Goal: Information Seeking & Learning: Learn about a topic

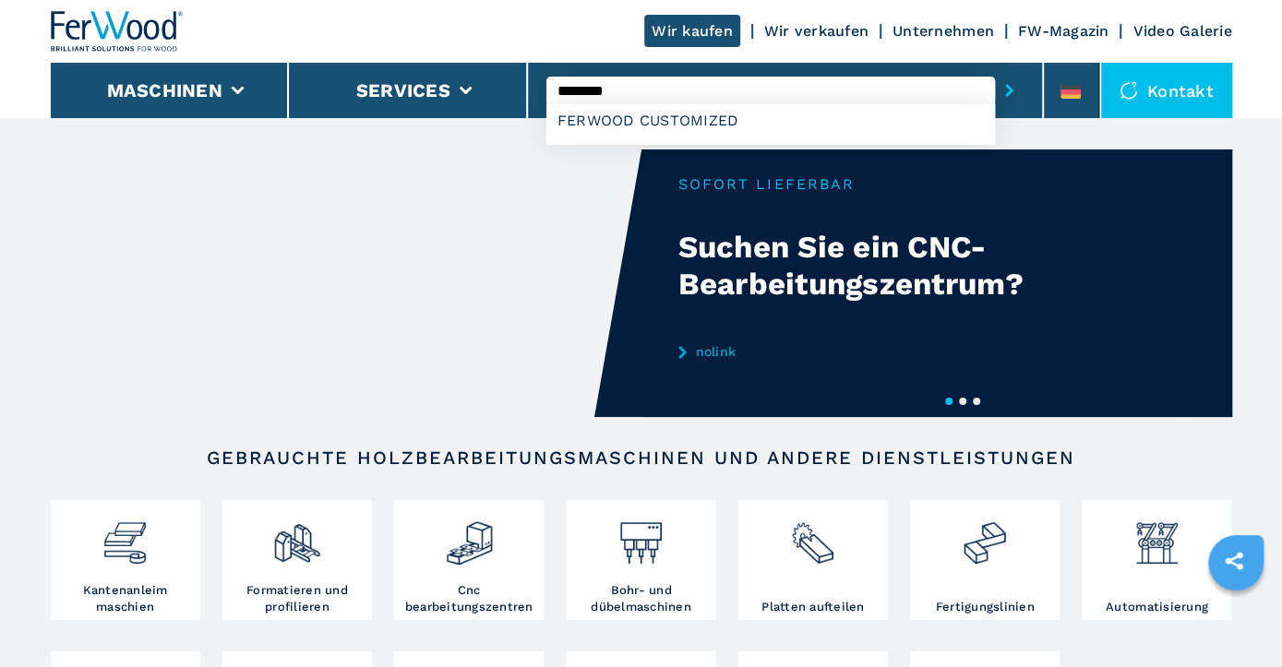
type input "*******"
click at [995, 69] on button "submit-button" at bounding box center [1009, 90] width 29 height 42
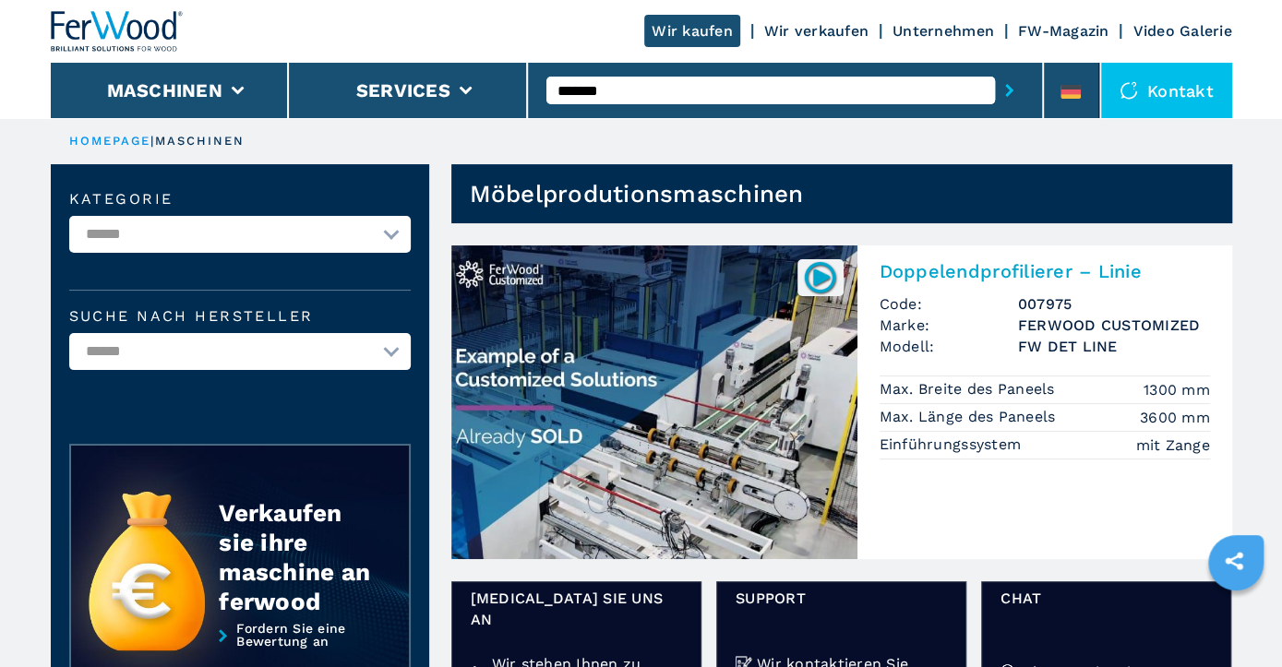
click at [821, 267] on img at bounding box center [820, 277] width 36 height 36
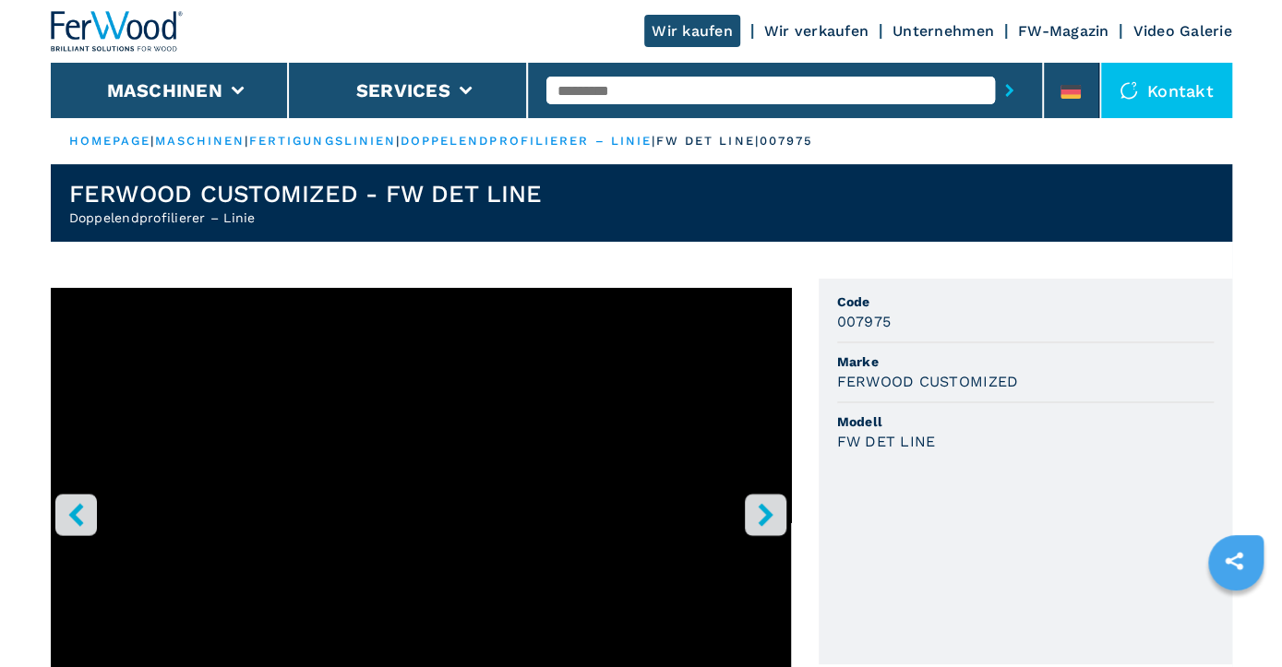
click at [768, 510] on icon "right-button" at bounding box center [765, 514] width 23 height 23
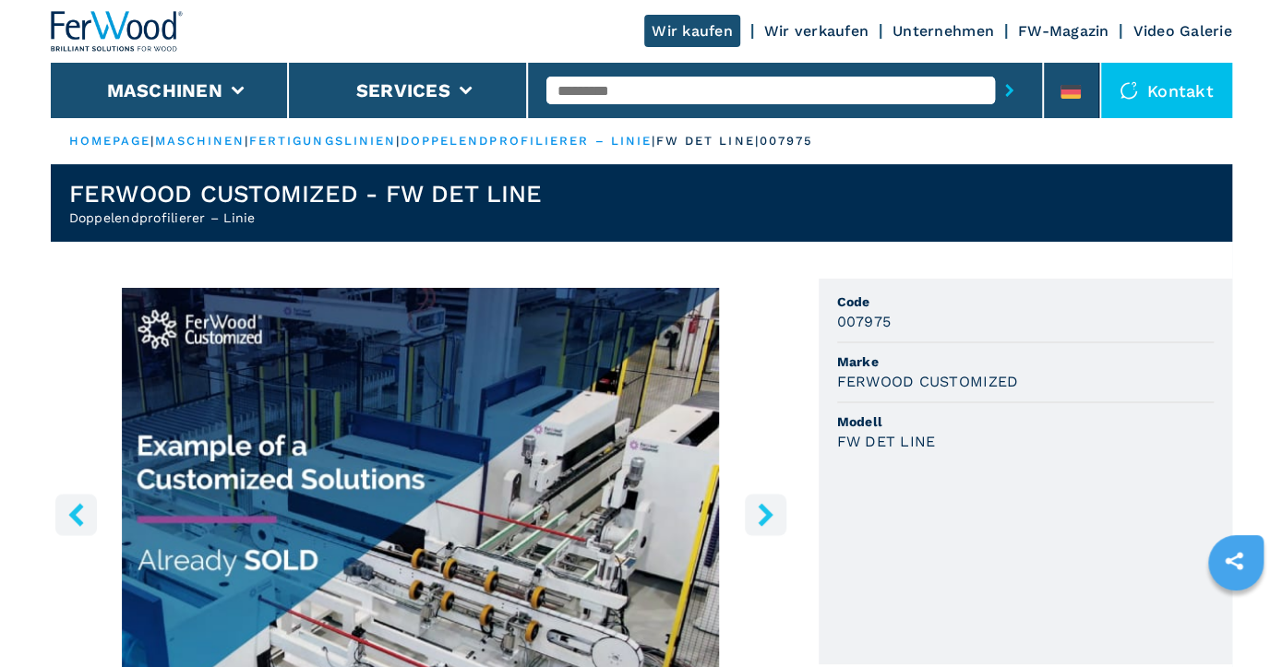
click at [768, 510] on icon "right-button" at bounding box center [765, 514] width 23 height 23
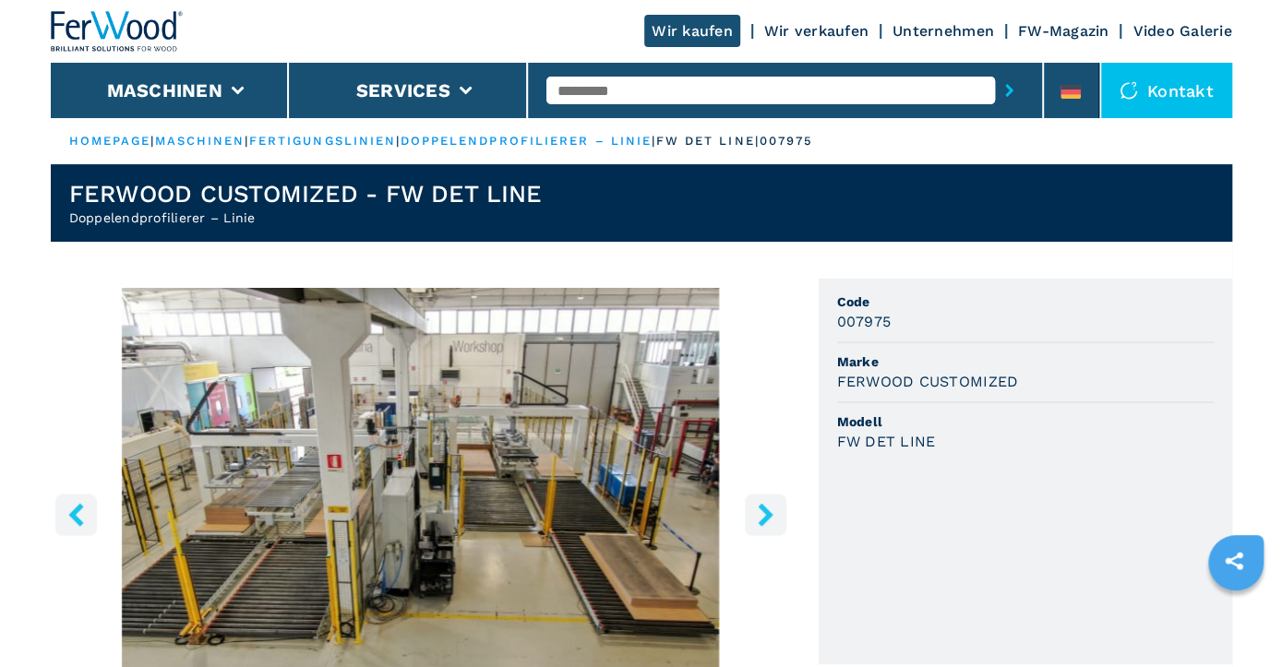
click at [767, 510] on icon "right-button" at bounding box center [765, 514] width 23 height 23
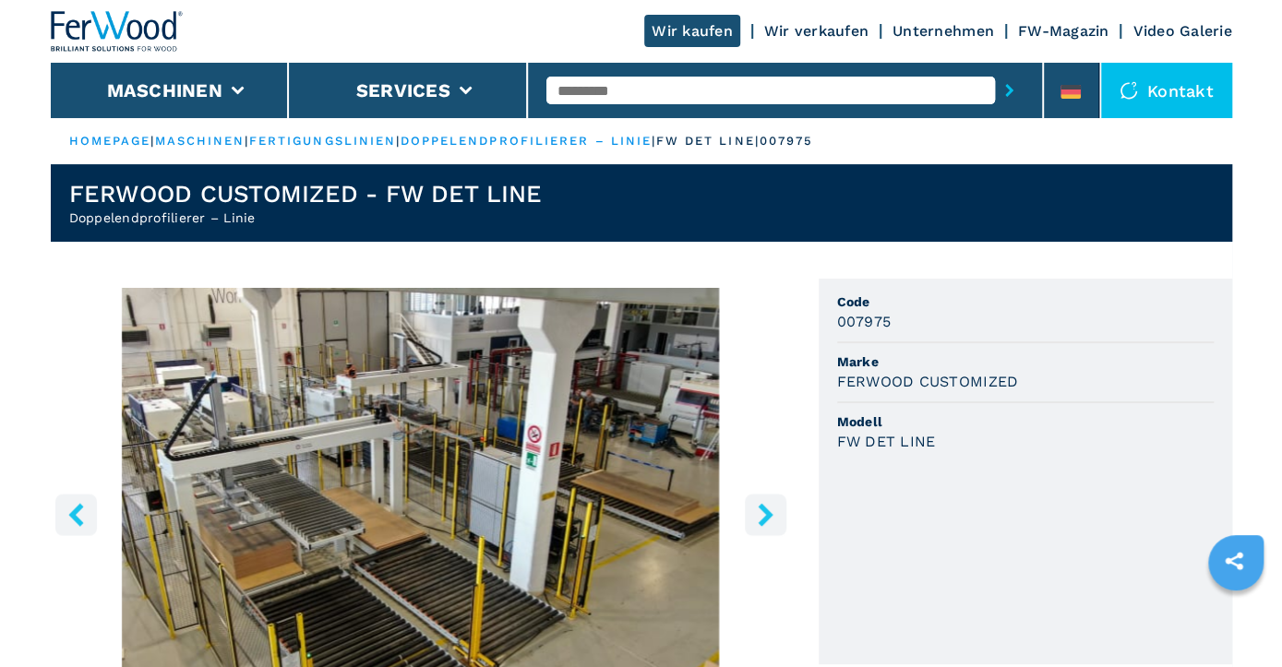
click at [767, 510] on icon "right-button" at bounding box center [765, 514] width 15 height 23
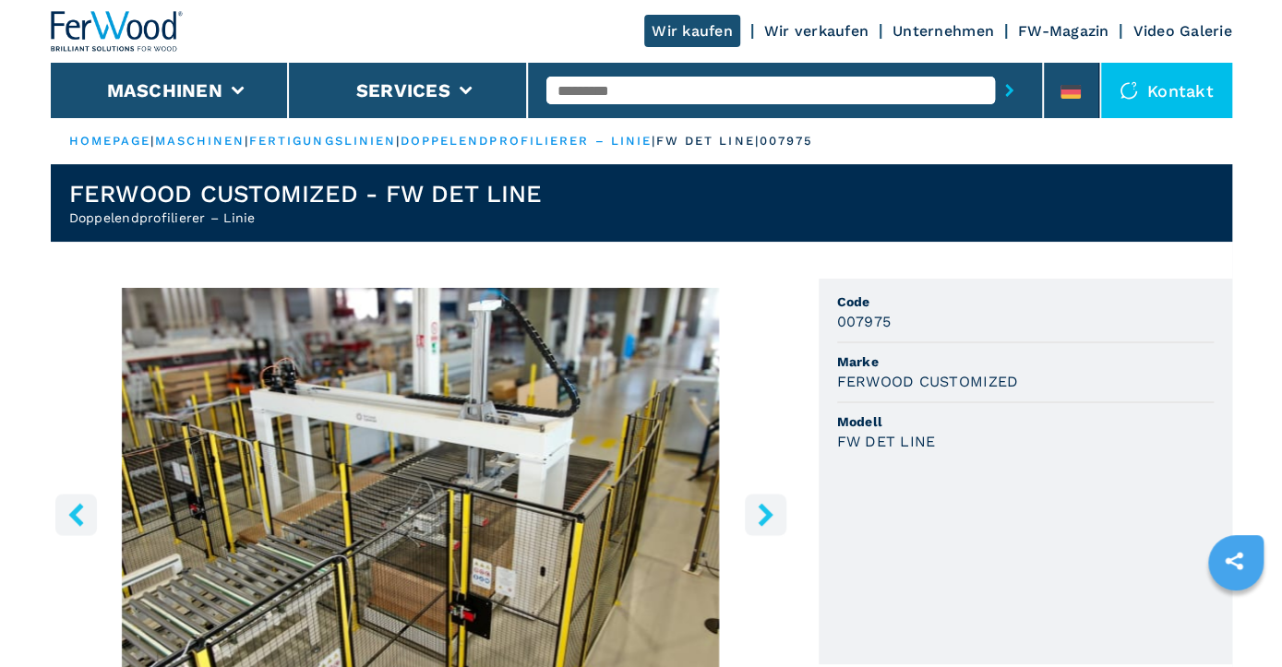
click at [767, 510] on icon "right-button" at bounding box center [765, 514] width 15 height 23
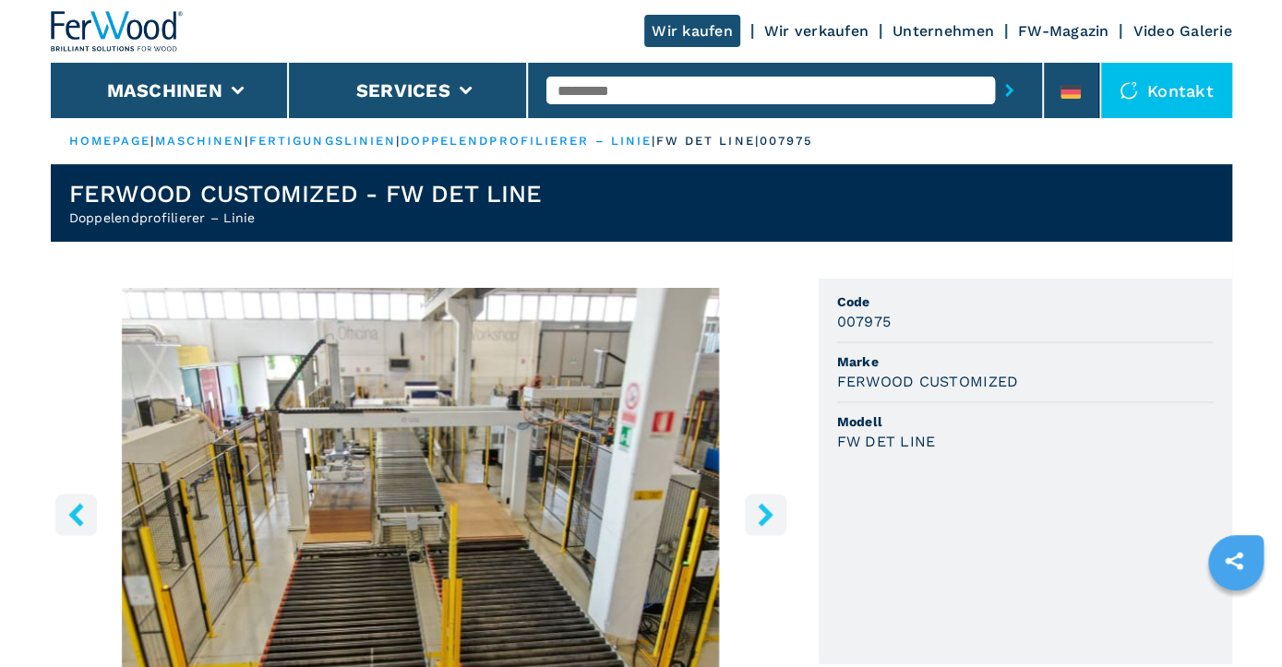
click at [767, 510] on icon "right-button" at bounding box center [765, 514] width 15 height 23
